Goal: Transaction & Acquisition: Purchase product/service

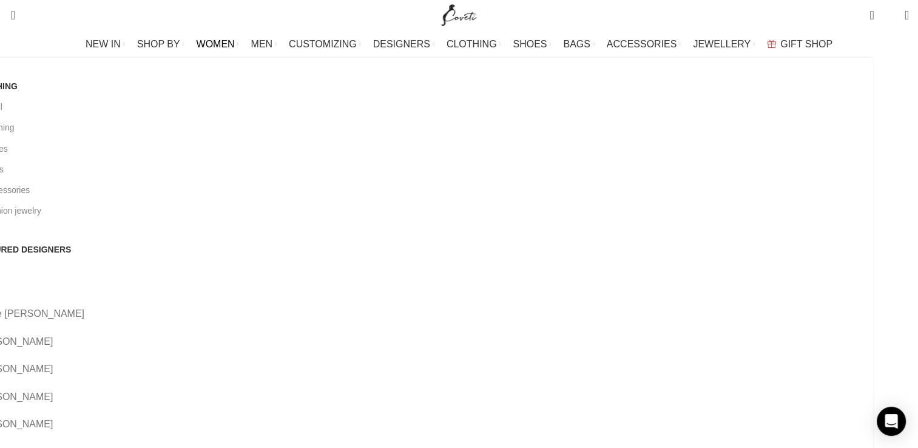
click at [235, 41] on span "WOMEN" at bounding box center [216, 44] width 38 height 12
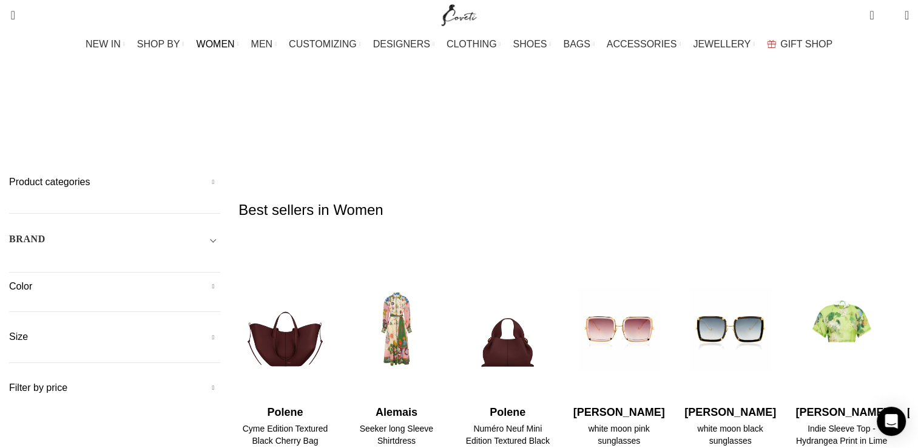
click at [220, 280] on h5 "Color" at bounding box center [114, 286] width 211 height 13
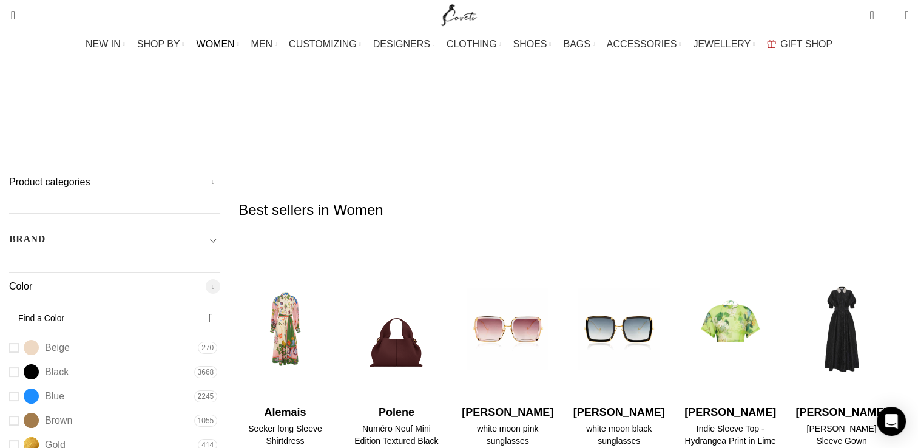
click at [218, 366] on span "3668" at bounding box center [206, 372] width 24 height 12
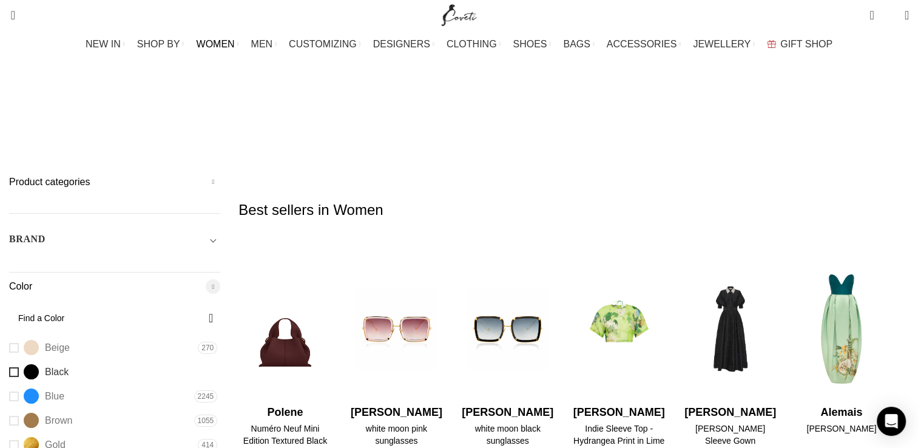
click at [102, 361] on link "Black Black" at bounding box center [100, 371] width 182 height 21
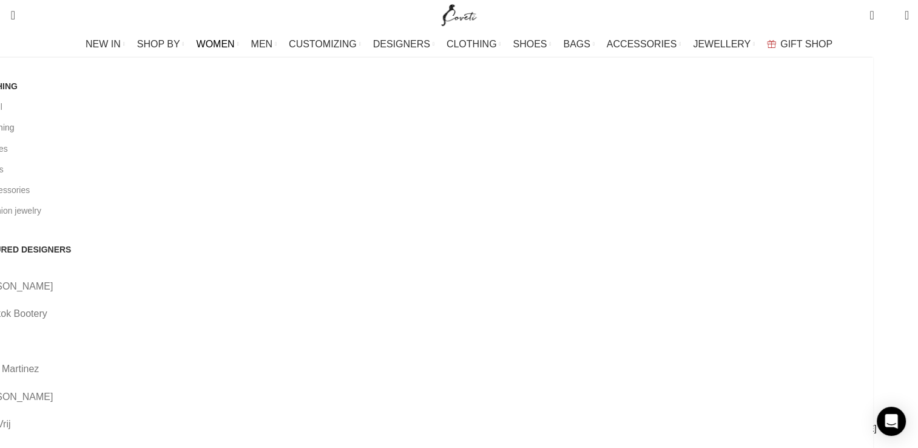
click at [120, 125] on link "All clothing" at bounding box center [418, 127] width 891 height 21
click at [121, 121] on link "All clothing" at bounding box center [418, 127] width 891 height 21
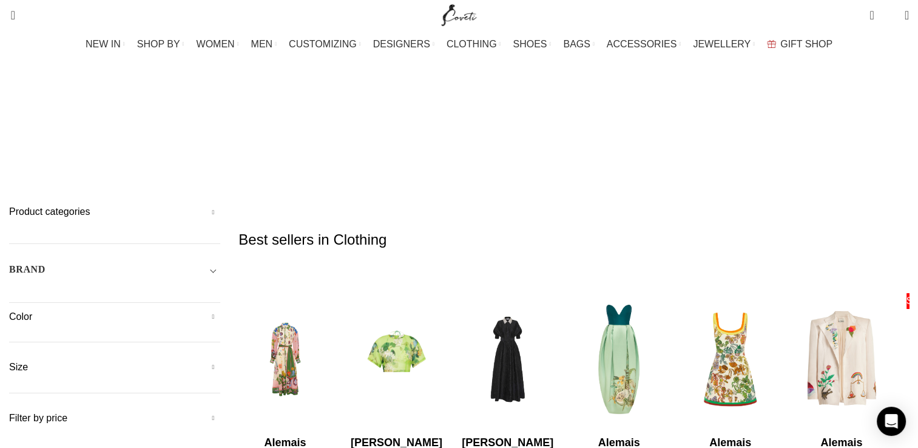
click at [220, 310] on h5 "Color" at bounding box center [114, 316] width 211 height 13
click at [104, 391] on link "Black Black" at bounding box center [100, 401] width 182 height 21
click at [100, 391] on link "Black Black" at bounding box center [100, 401] width 182 height 21
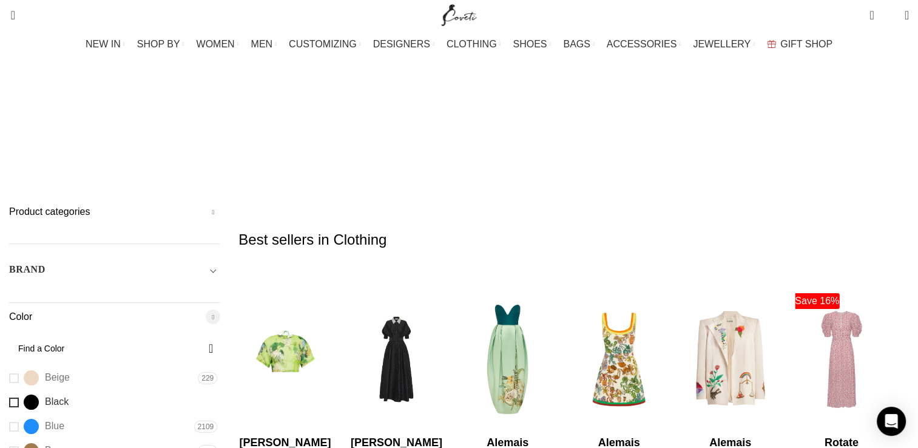
click at [100, 391] on link "Black Black" at bounding box center [100, 401] width 182 height 21
click at [39, 394] on span "Black" at bounding box center [31, 401] width 15 height 15
click at [69, 395] on span "Black" at bounding box center [57, 401] width 24 height 13
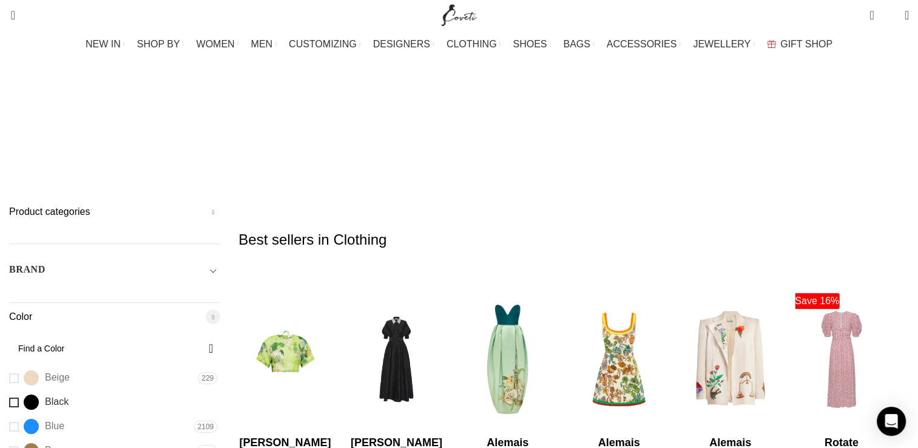
click at [69, 395] on span "Black" at bounding box center [57, 401] width 24 height 13
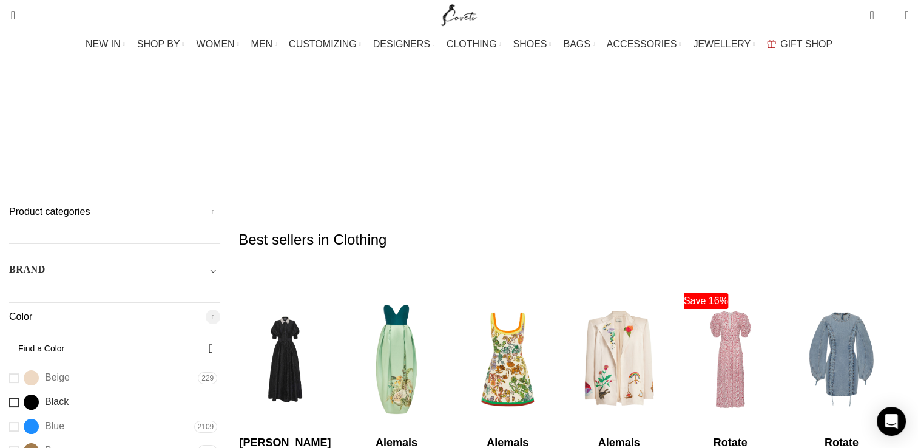
click at [69, 395] on span "Black" at bounding box center [57, 401] width 24 height 13
click at [218, 396] on span "3212" at bounding box center [206, 402] width 24 height 12
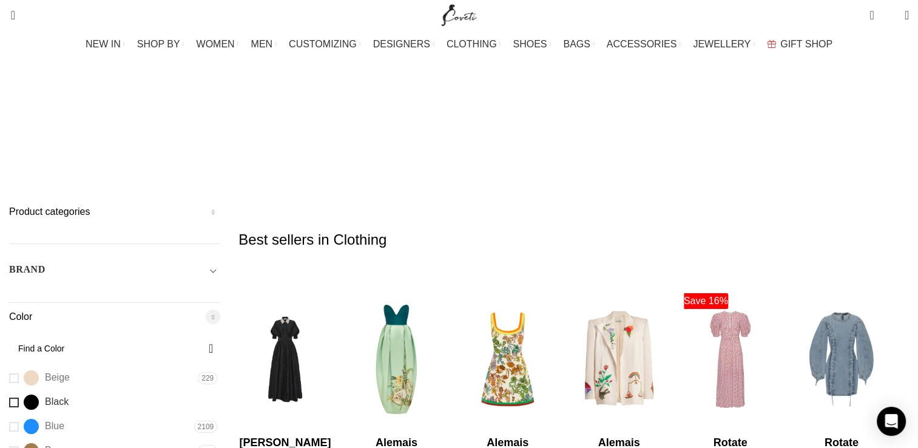
click at [102, 391] on link "Black Black" at bounding box center [100, 401] width 182 height 21
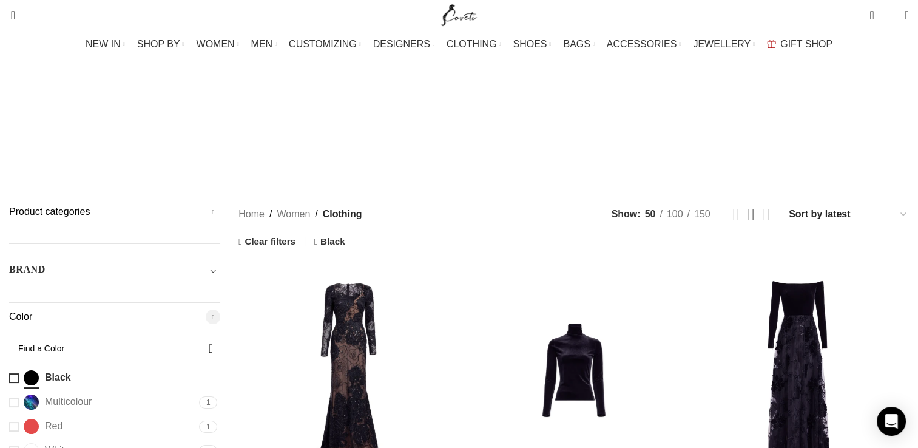
click at [102, 391] on link "Multicolour Multicolour" at bounding box center [102, 401] width 187 height 21
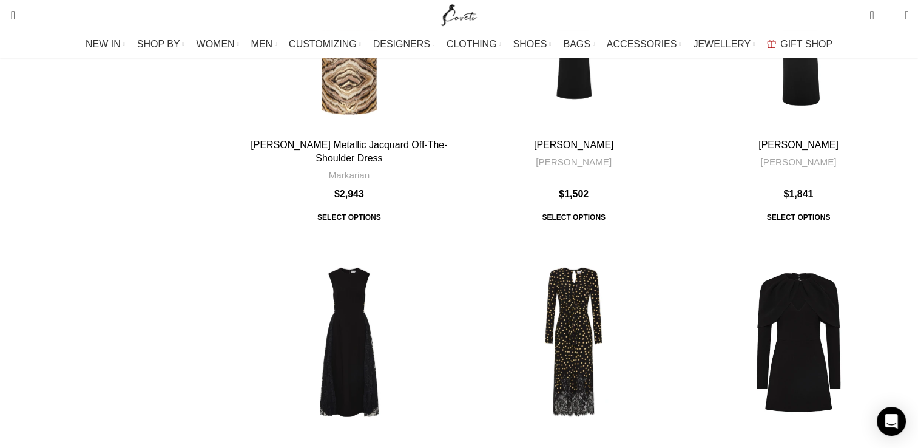
scroll to position [3741, 0]
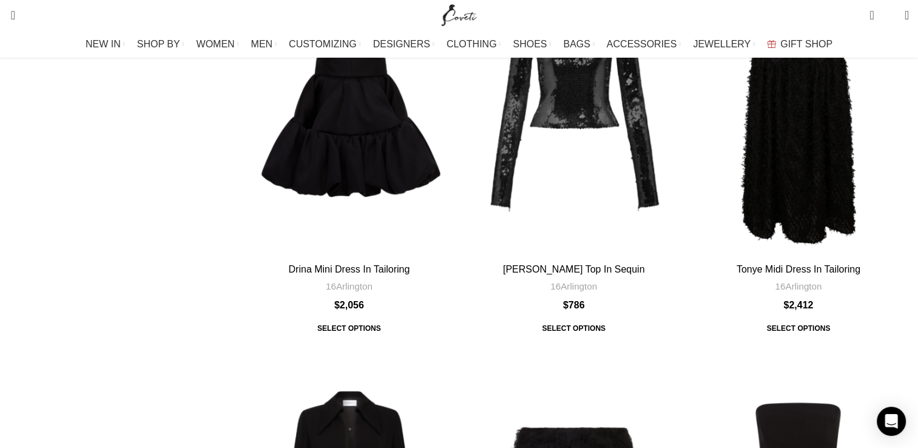
scroll to position [4525, 0]
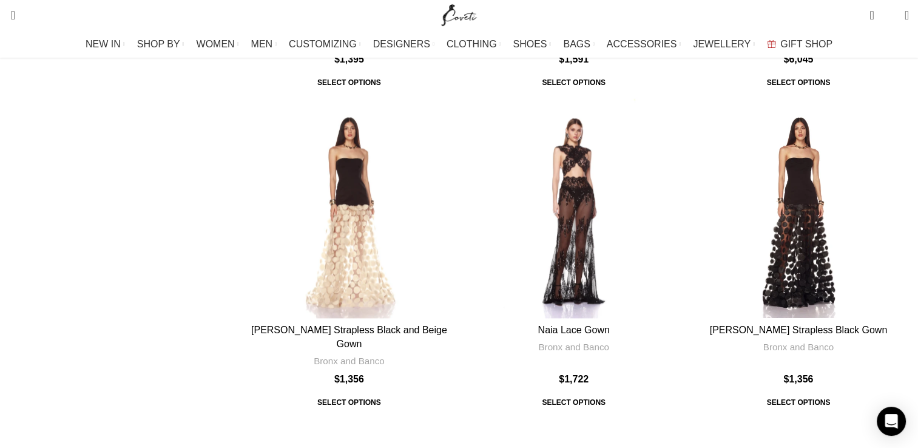
scroll to position [1645, 0]
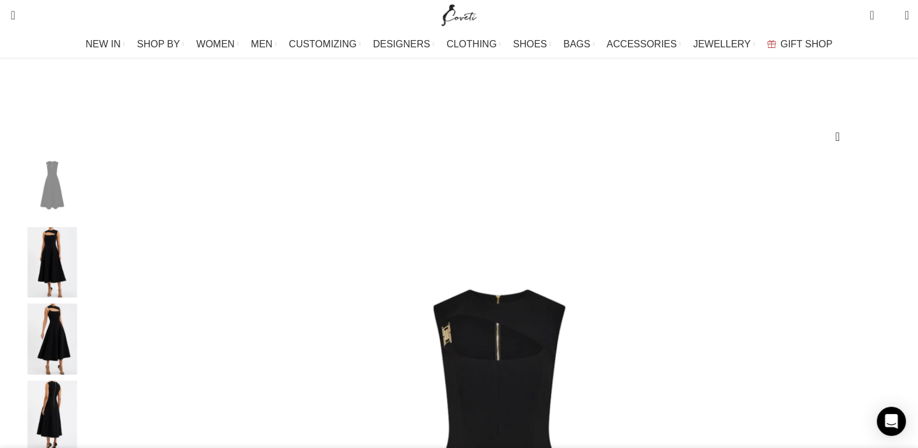
scroll to position [149, 0]
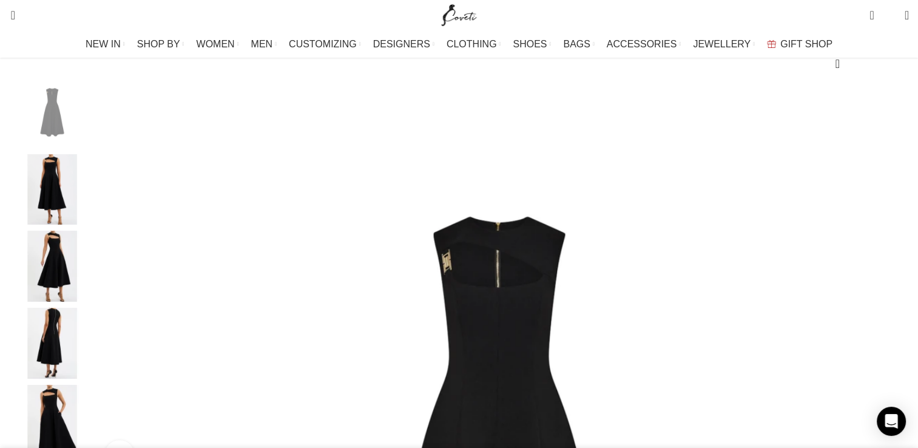
click at [89, 198] on img "2 / 5" at bounding box center [52, 189] width 74 height 71
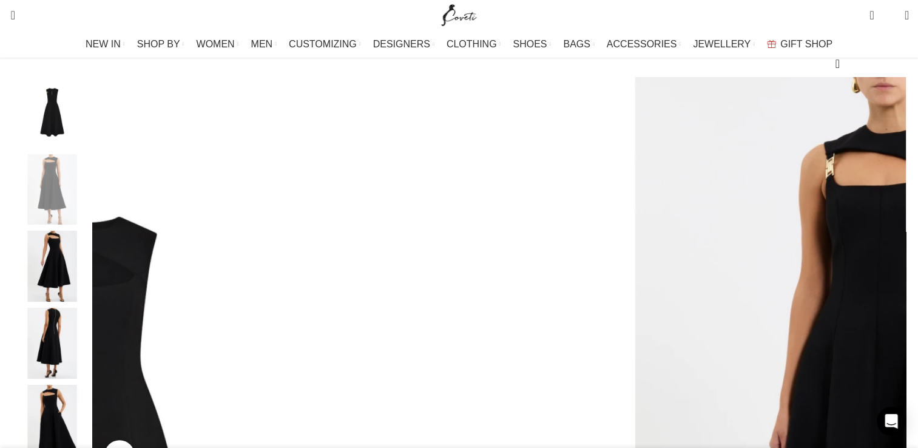
click at [89, 263] on img "3 / 5" at bounding box center [52, 266] width 74 height 71
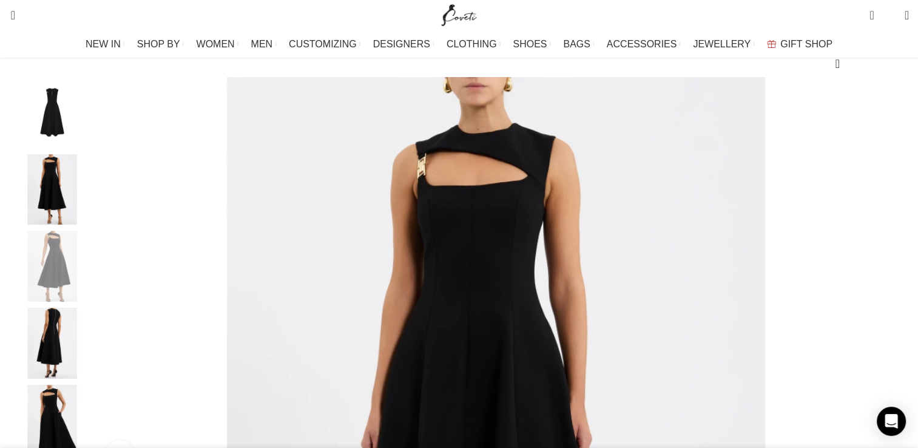
click at [89, 348] on img "4 / 5" at bounding box center [52, 343] width 74 height 71
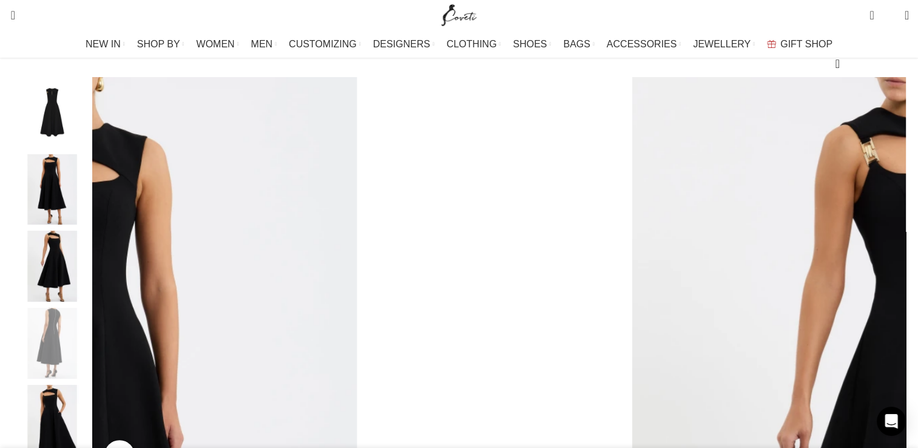
click at [89, 423] on img "5 / 5" at bounding box center [52, 420] width 74 height 71
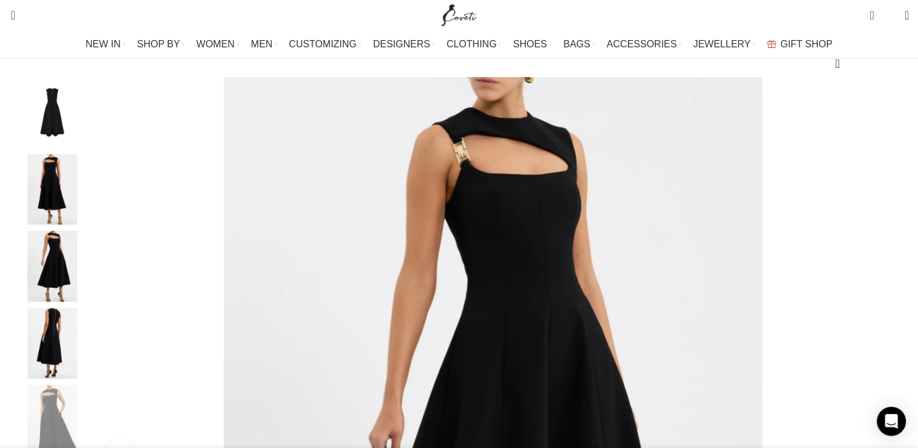
scroll to position [0, 127]
click at [891, 294] on div "Next slide" at bounding box center [906, 278] width 30 height 30
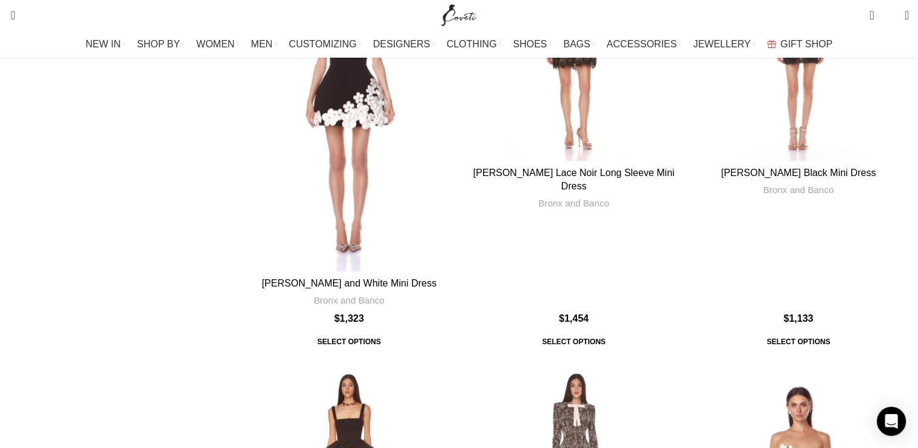
scroll to position [1029, 0]
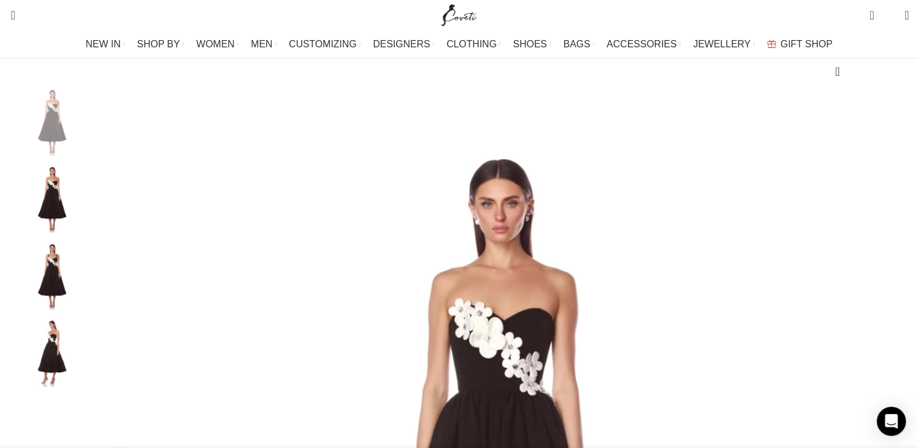
scroll to position [166, 0]
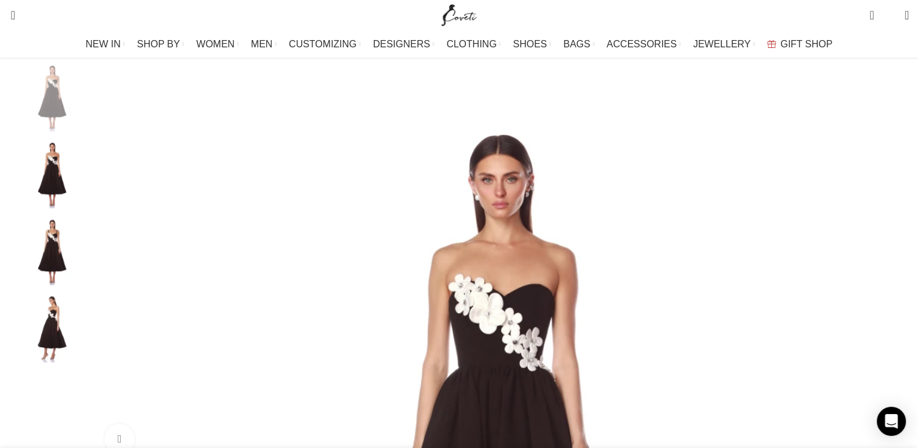
click at [891, 277] on div "Next slide" at bounding box center [906, 262] width 30 height 30
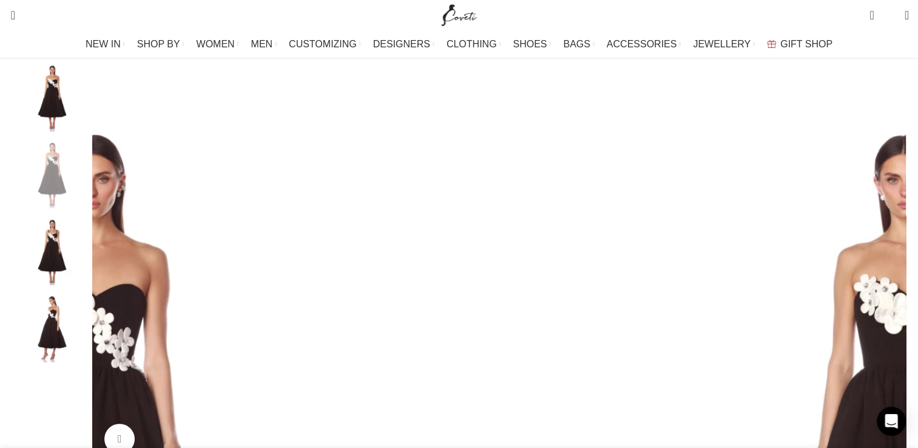
click at [891, 277] on div "Next slide" at bounding box center [906, 262] width 30 height 30
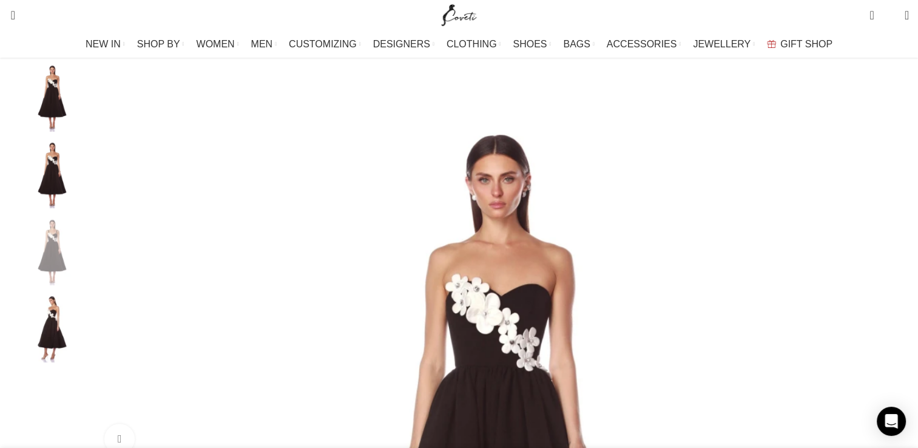
click at [891, 277] on div "Next slide" at bounding box center [906, 262] width 30 height 30
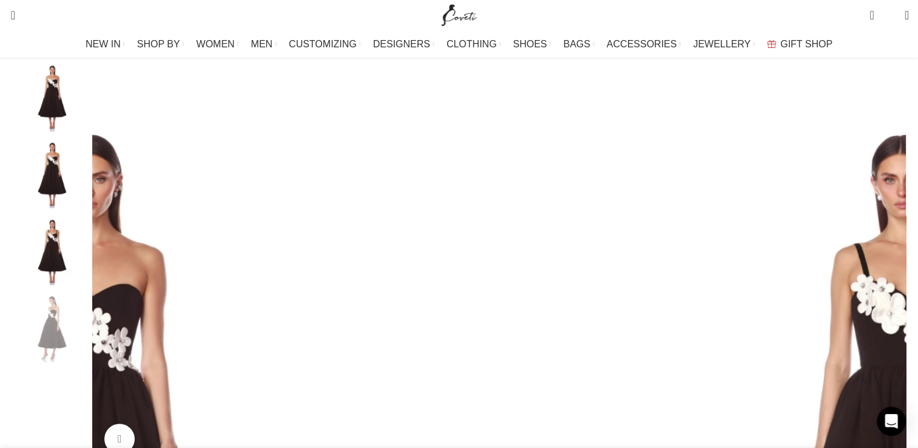
click at [891, 277] on div "Next slide" at bounding box center [906, 262] width 30 height 30
click at [89, 106] on img "1 / 4" at bounding box center [52, 96] width 74 height 71
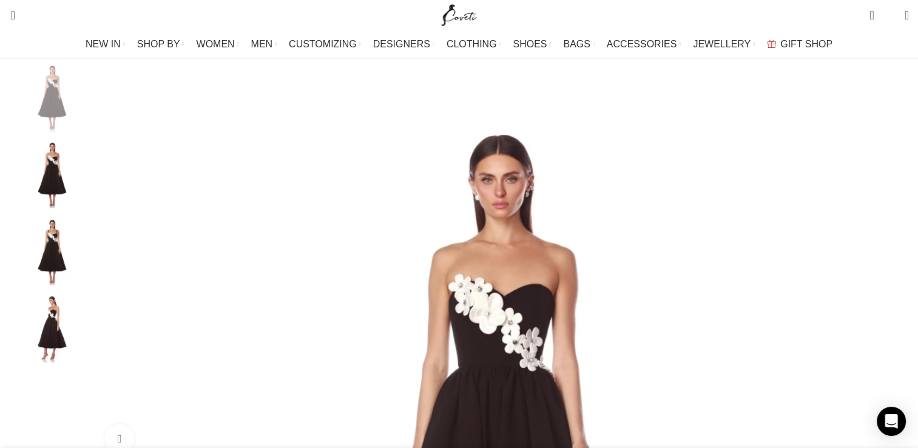
click at [89, 246] on img "3 / 4" at bounding box center [52, 249] width 74 height 71
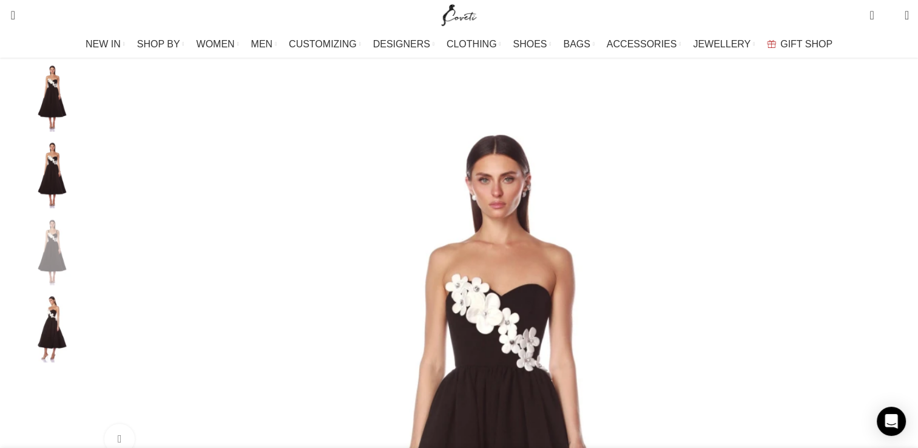
scroll to position [0, 127]
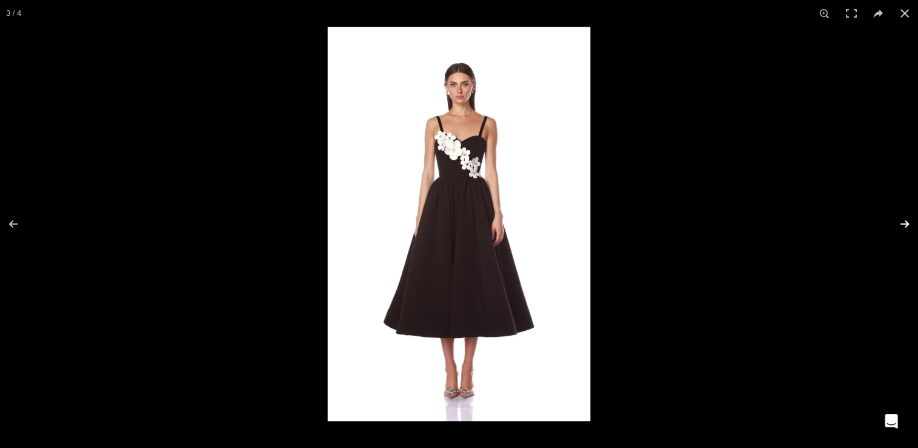
click at [902, 226] on button at bounding box center [897, 224] width 42 height 61
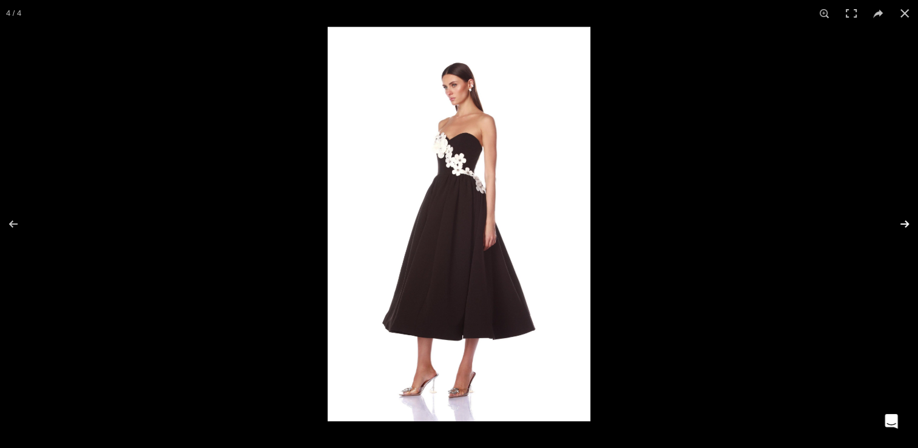
click at [902, 226] on button at bounding box center [897, 224] width 42 height 61
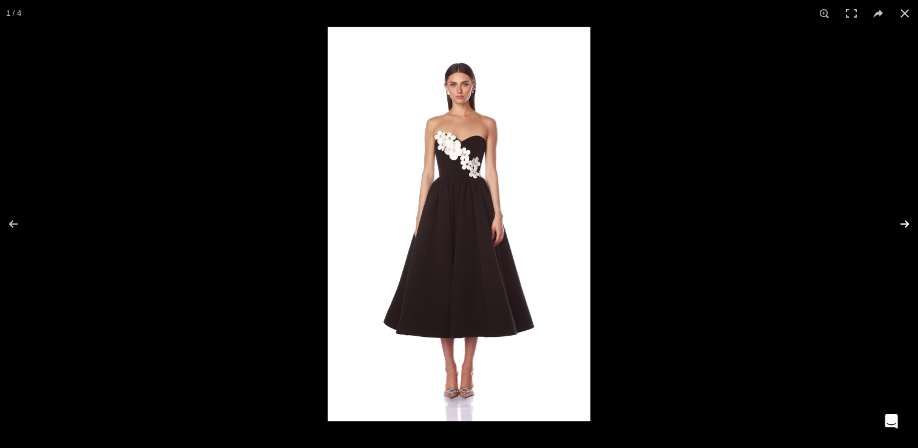
click at [902, 226] on button at bounding box center [897, 224] width 42 height 61
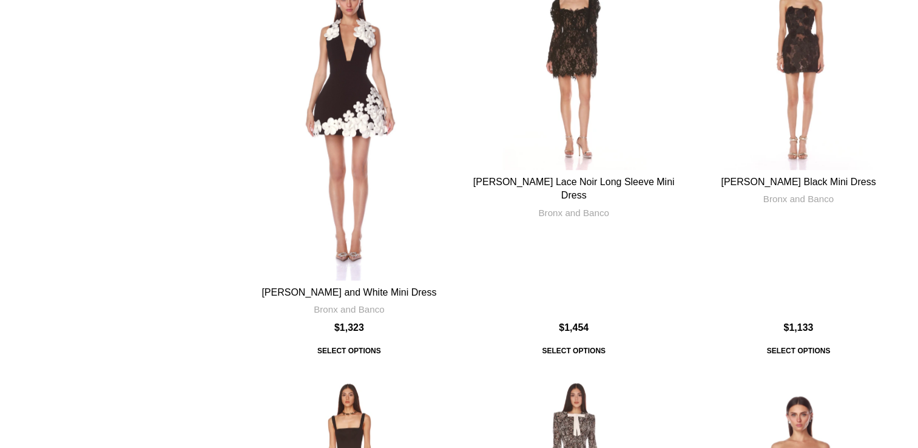
scroll to position [1028, 0]
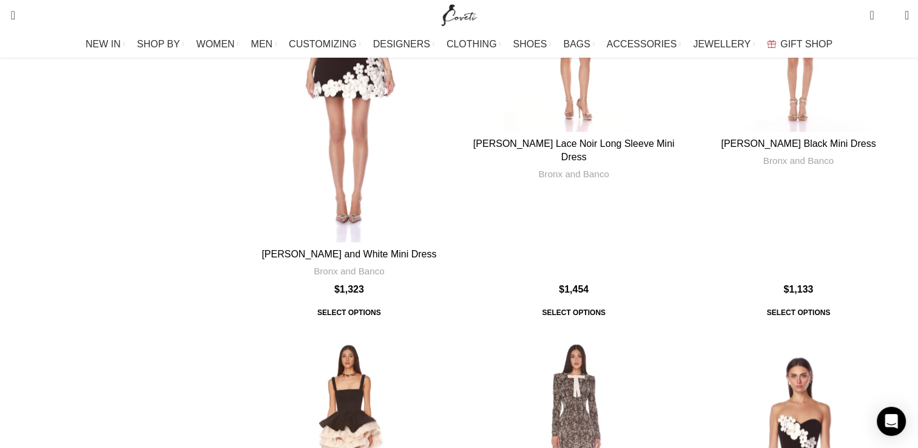
scroll to position [1095, 0]
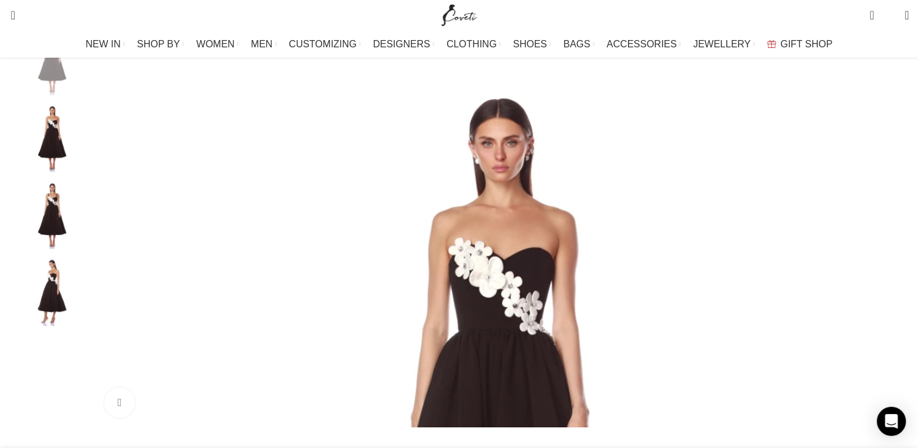
scroll to position [0, 383]
click at [89, 229] on img "3 / 4" at bounding box center [52, 213] width 74 height 71
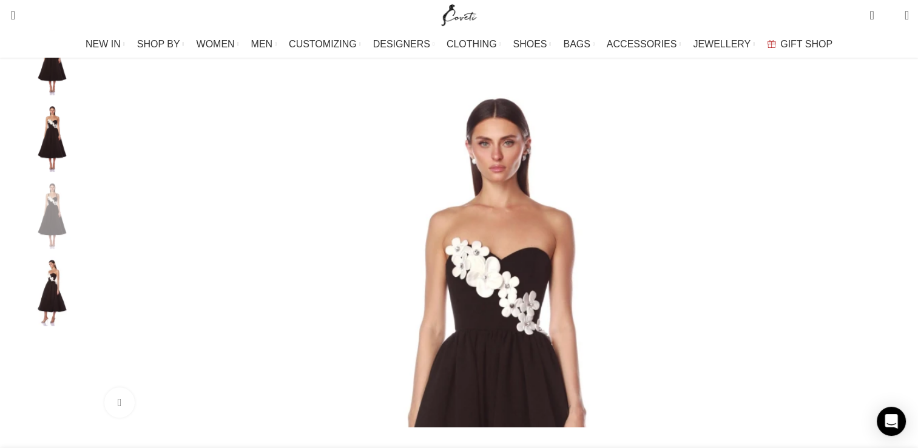
scroll to position [0, 511]
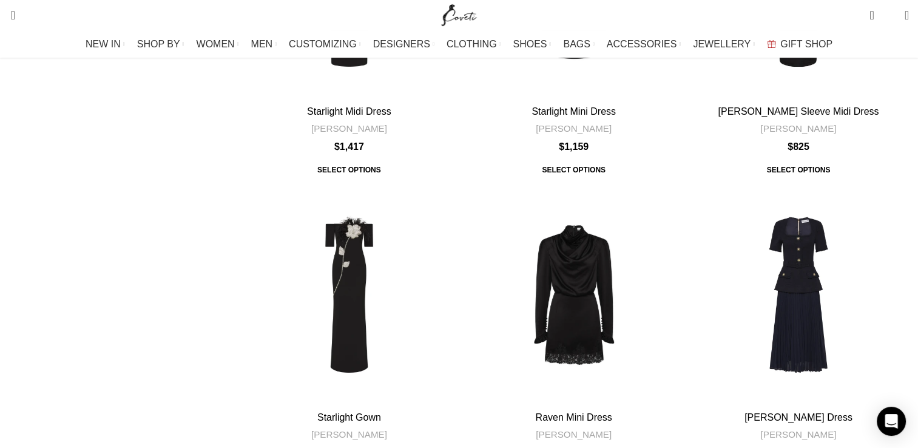
scroll to position [4621, 0]
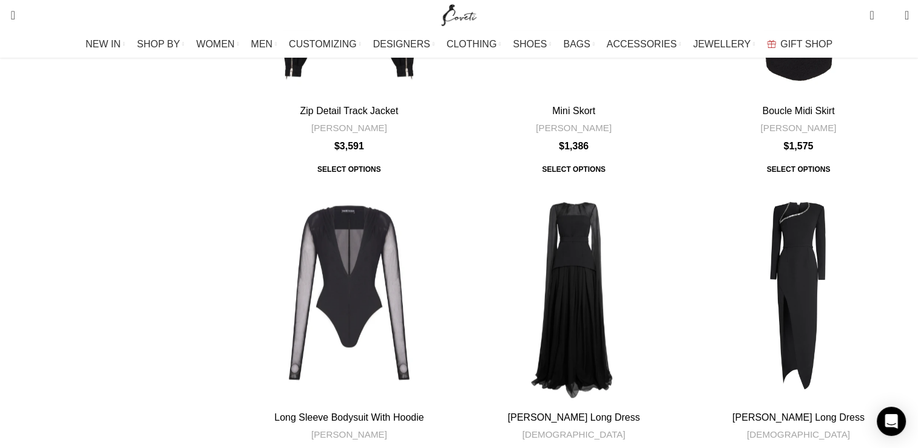
scroll to position [1567, 0]
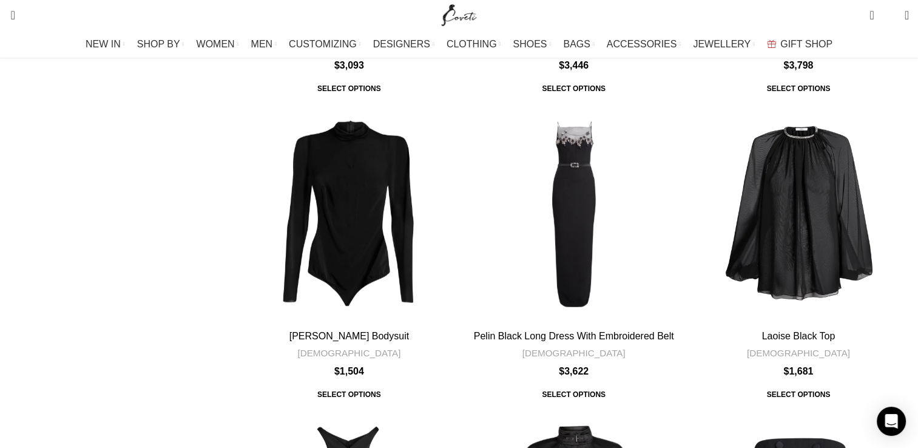
scroll to position [3918, 0]
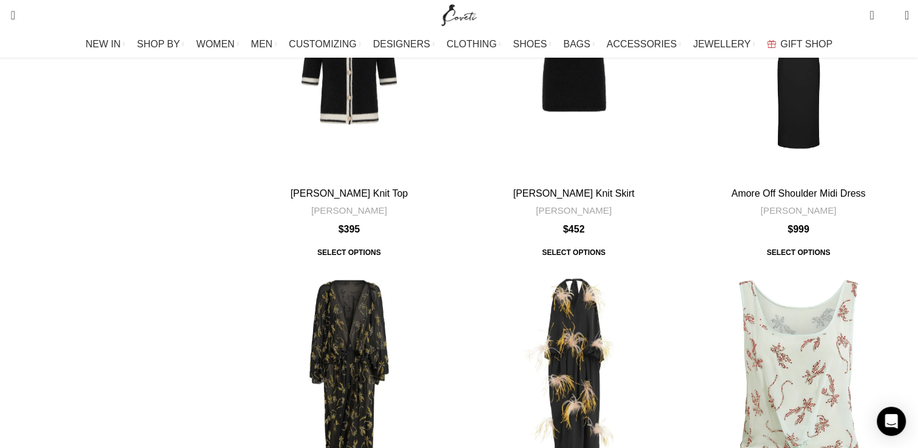
scroll to position [2742, 0]
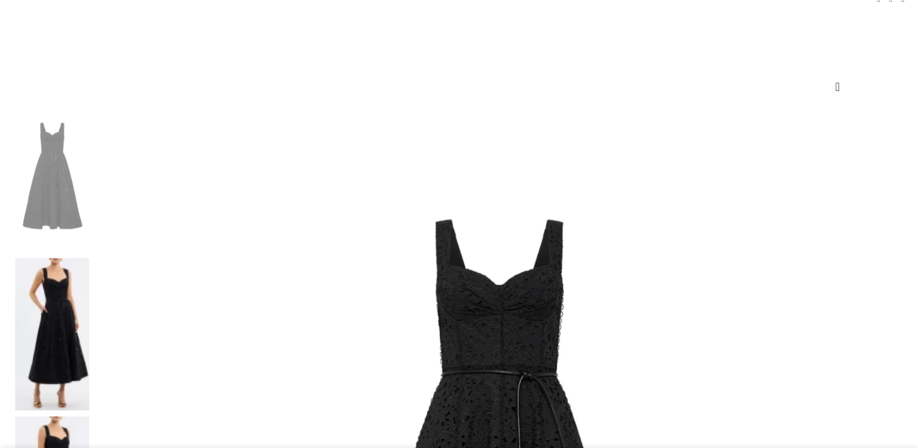
scroll to position [154, 0]
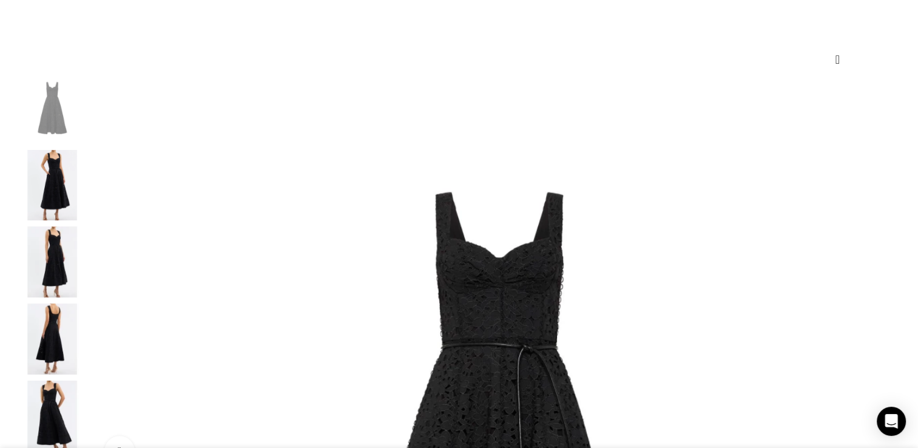
click at [89, 283] on img "3 / 5" at bounding box center [52, 261] width 74 height 71
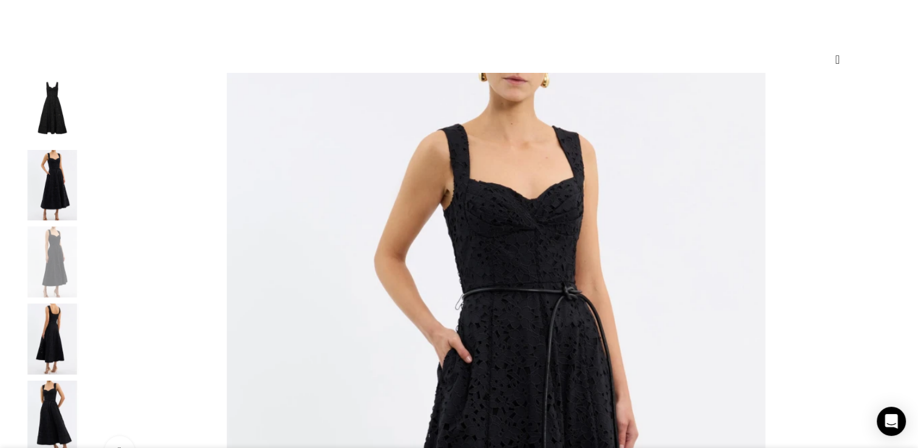
click at [891, 289] on div "Next slide" at bounding box center [906, 274] width 30 height 30
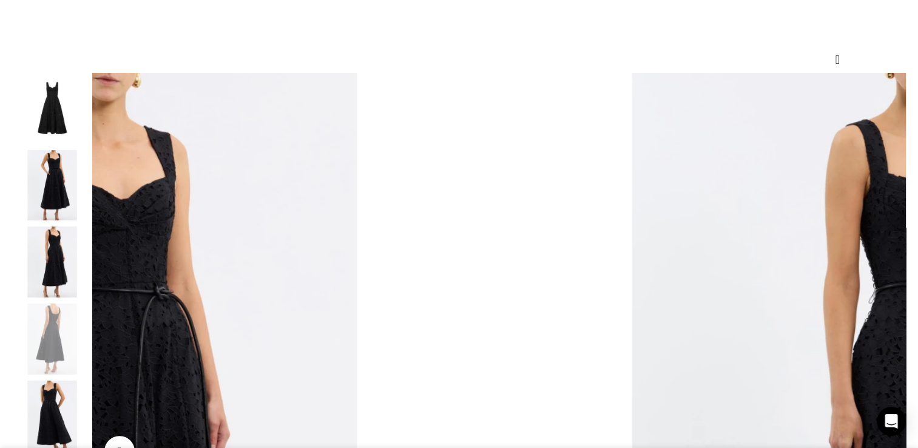
click at [891, 289] on div "Next slide" at bounding box center [906, 274] width 30 height 30
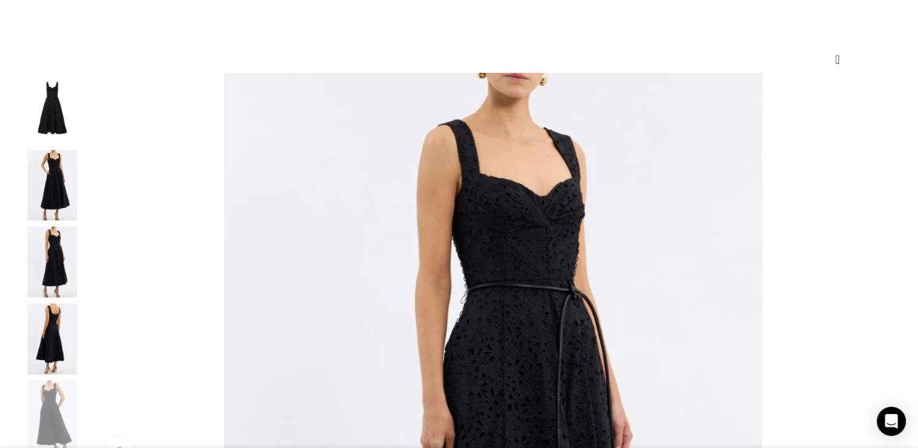
click at [891, 289] on div "Next slide" at bounding box center [906, 274] width 30 height 30
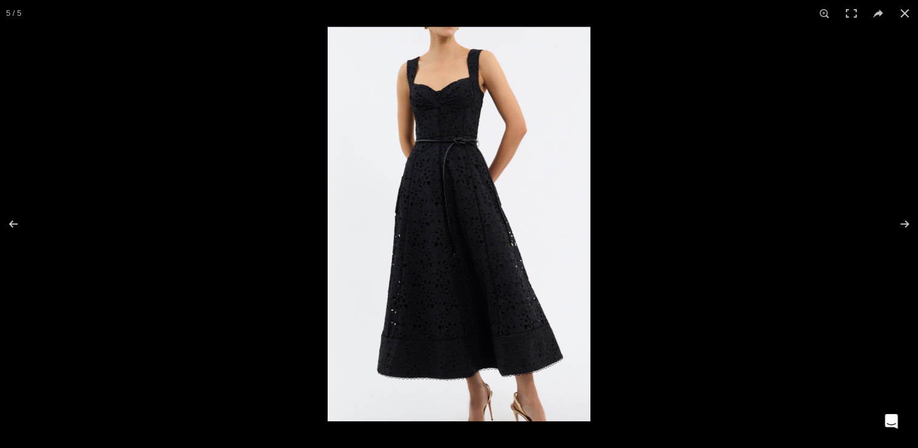
click at [433, 242] on img at bounding box center [459, 224] width 263 height 394
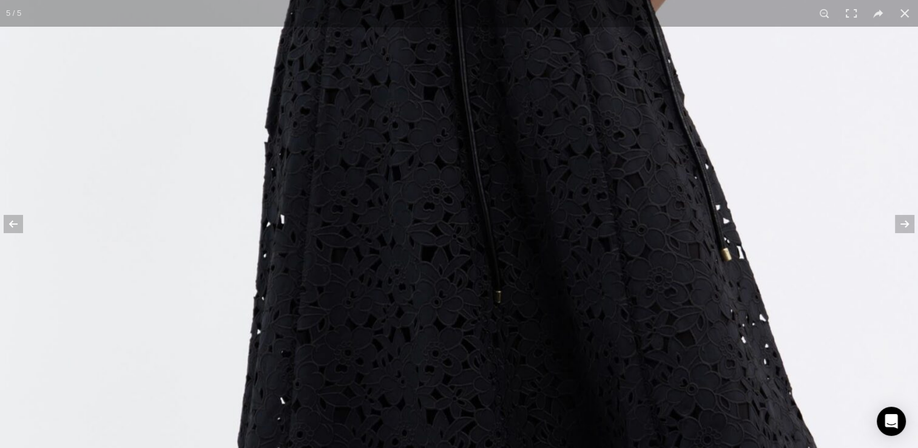
scroll to position [0, 127]
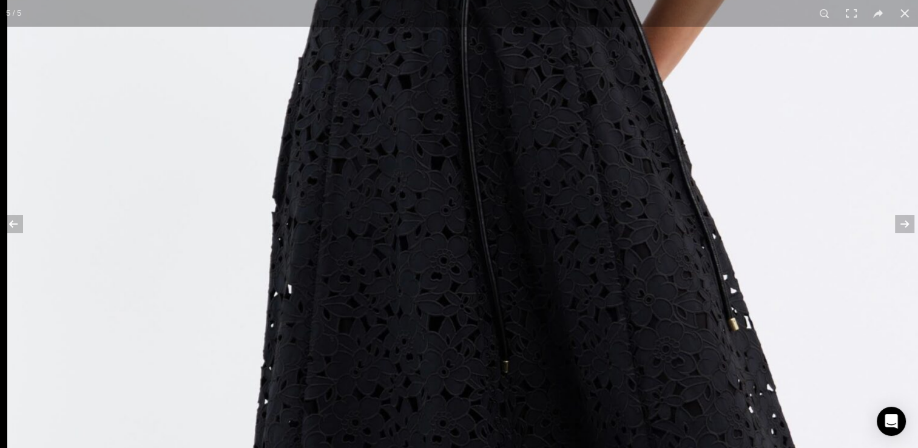
drag, startPoint x: 470, startPoint y: 135, endPoint x: 470, endPoint y: 141, distance: 6.1
click at [470, 141] on img at bounding box center [525, 244] width 1036 height 1554
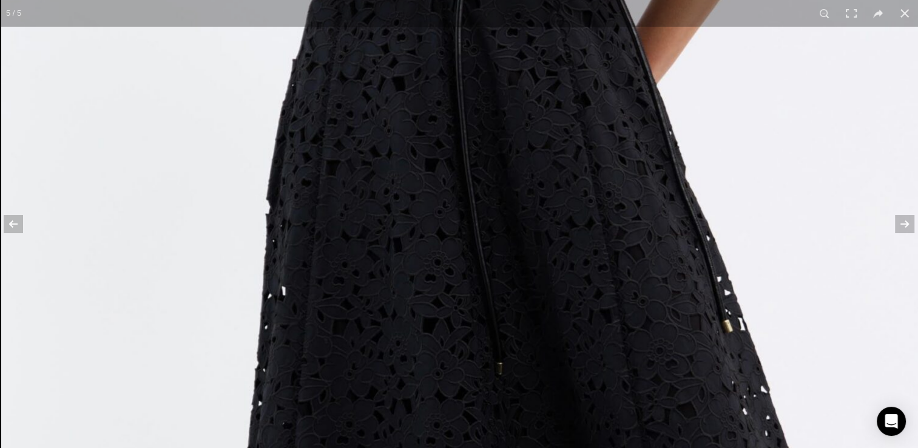
drag, startPoint x: 482, startPoint y: 146, endPoint x: 493, endPoint y: 212, distance: 66.9
click at [493, 212] on img at bounding box center [519, 245] width 1036 height 1554
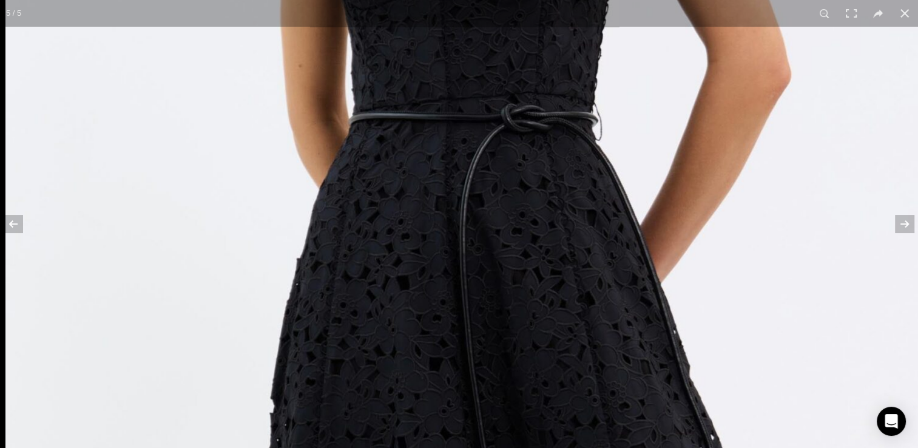
drag, startPoint x: 498, startPoint y: 80, endPoint x: 510, endPoint y: 139, distance: 60.1
click at [510, 139] on img at bounding box center [523, 444] width 1036 height 1554
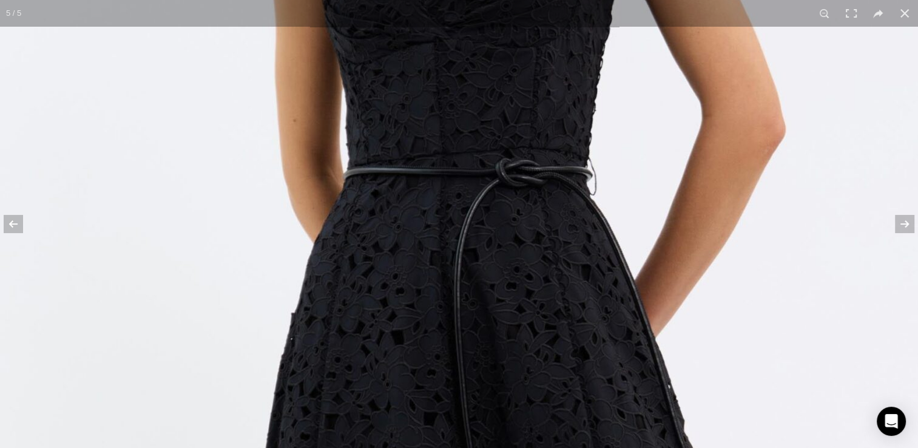
drag, startPoint x: 530, startPoint y: 123, endPoint x: 535, endPoint y: 157, distance: 34.3
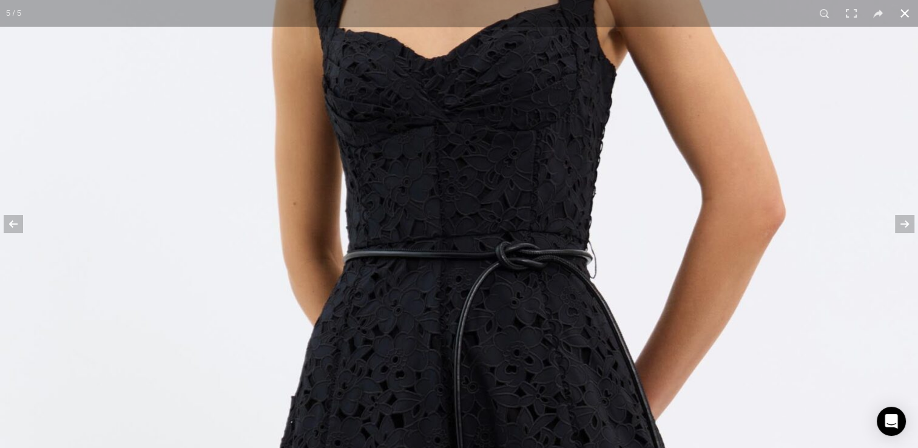
click at [903, 8] on button at bounding box center [904, 13] width 27 height 27
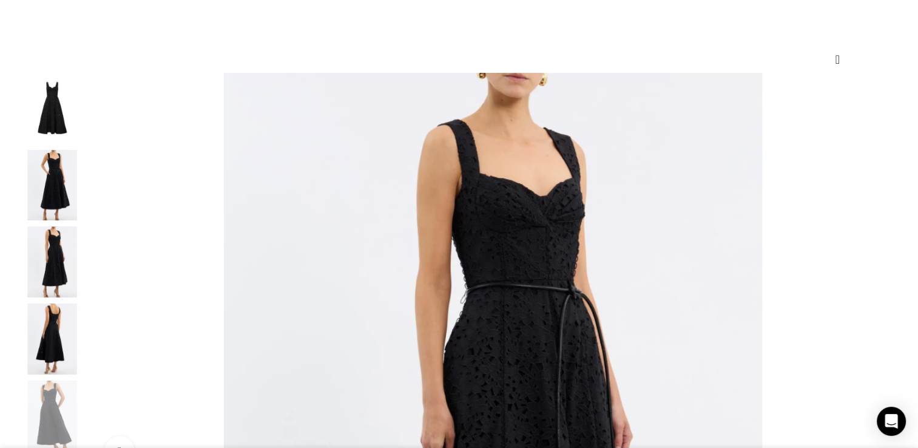
click at [89, 266] on img "3 / 5" at bounding box center [52, 261] width 74 height 71
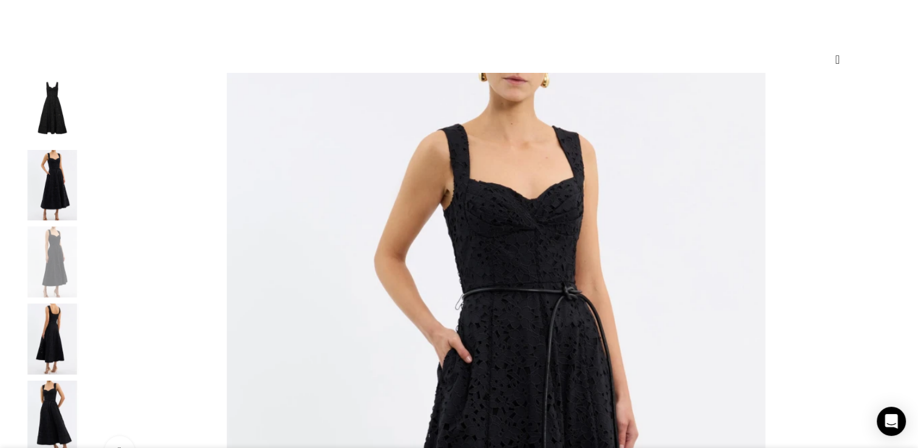
click at [89, 190] on img "2 / 5" at bounding box center [52, 185] width 74 height 71
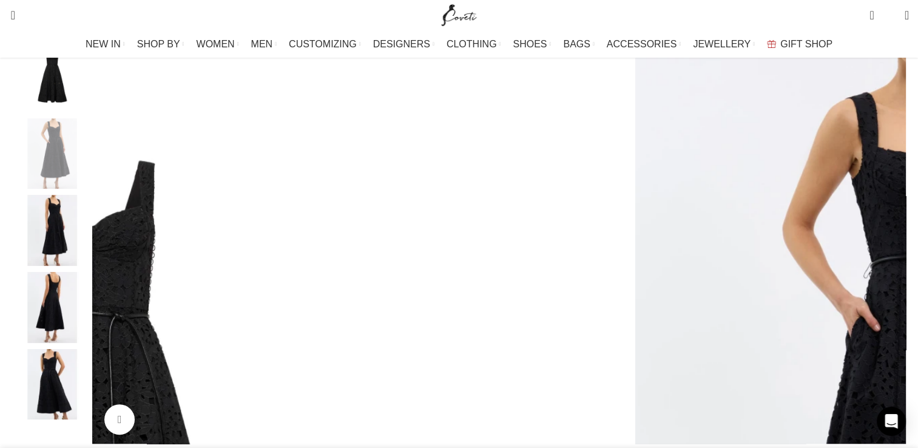
scroll to position [0, 383]
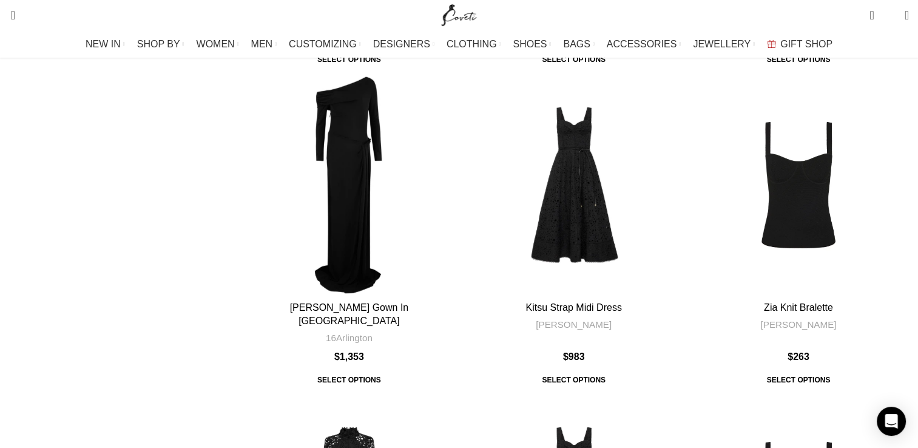
scroll to position [4309, 0]
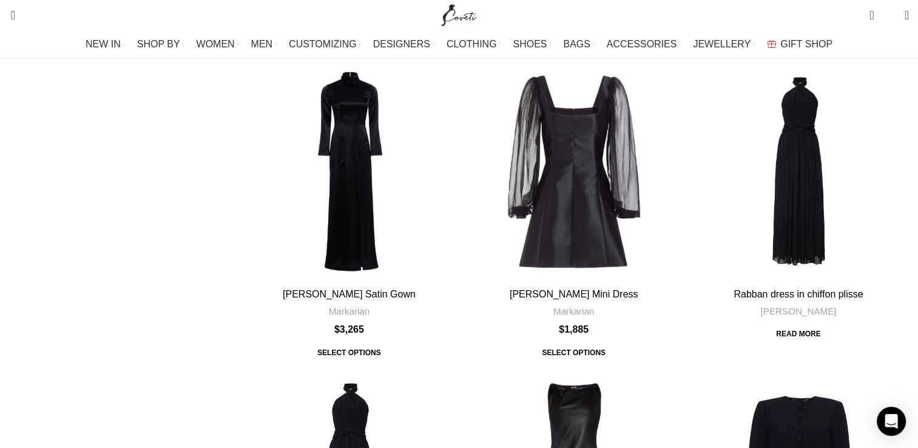
scroll to position [4113, 0]
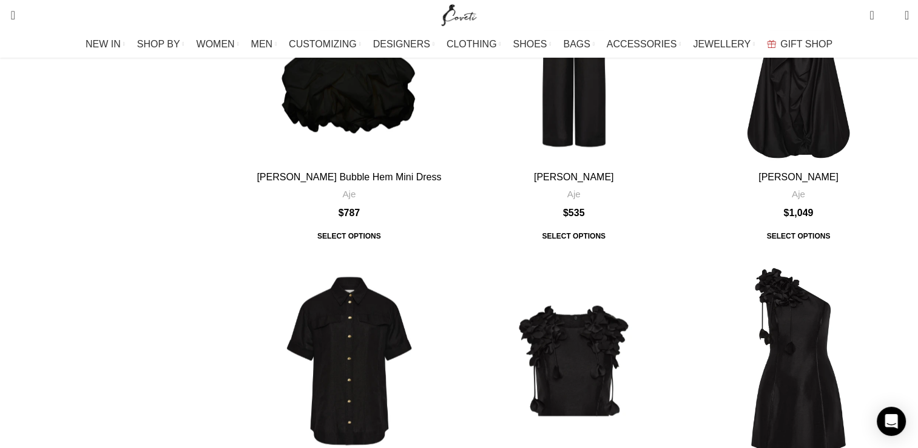
scroll to position [1762, 0]
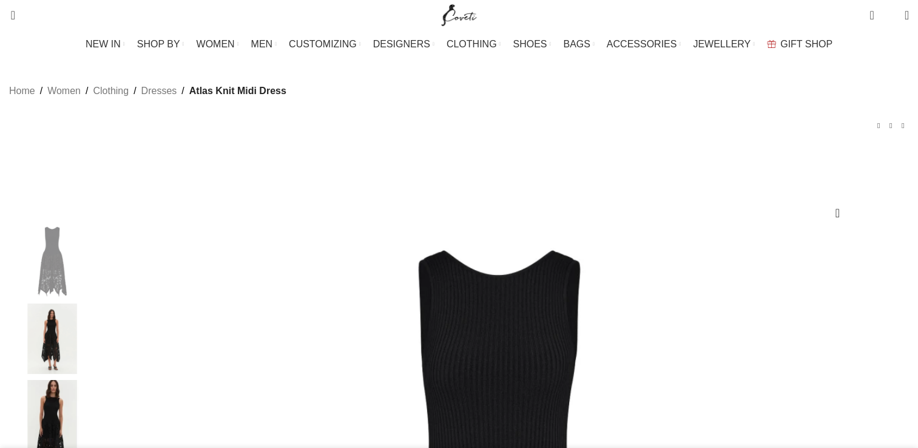
click at [89, 366] on img at bounding box center [52, 338] width 74 height 71
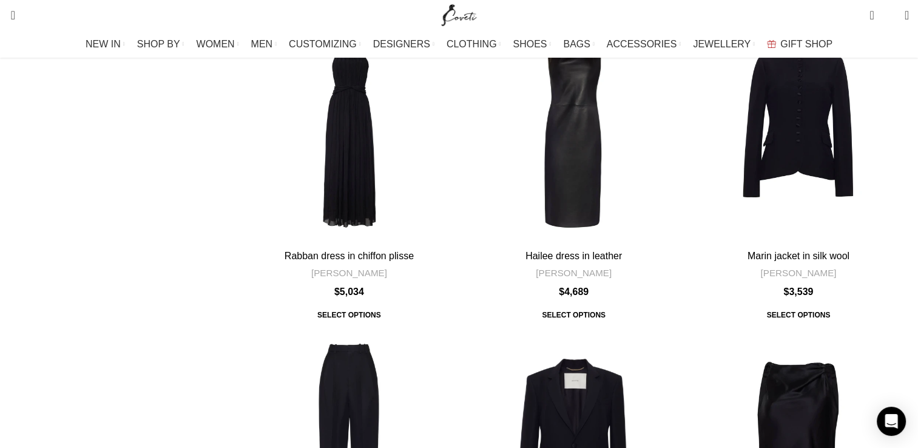
scroll to position [4505, 0]
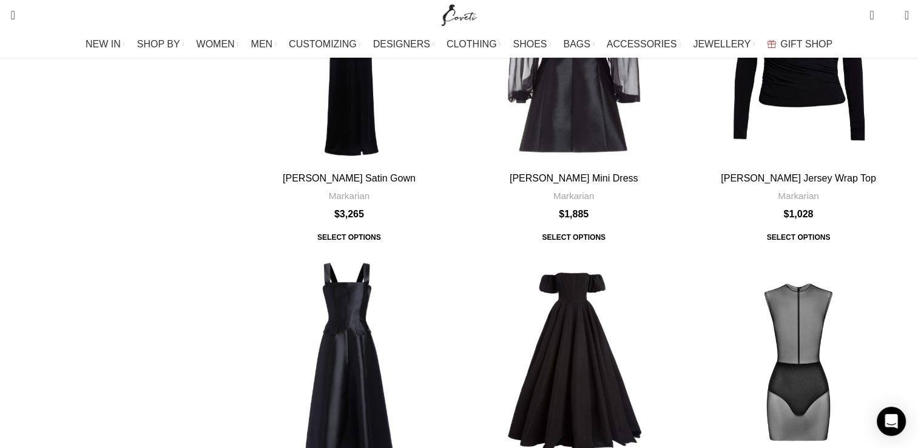
scroll to position [3893, 0]
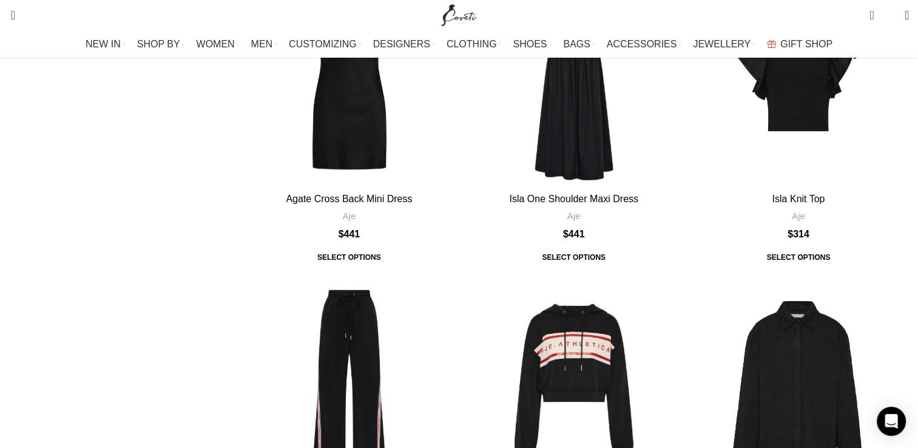
scroll to position [3918, 0]
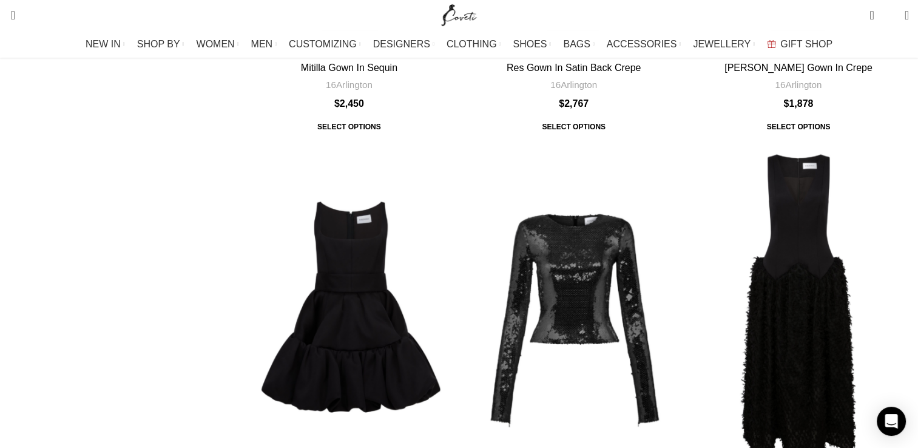
scroll to position [4309, 0]
